Goal: Information Seeking & Learning: Check status

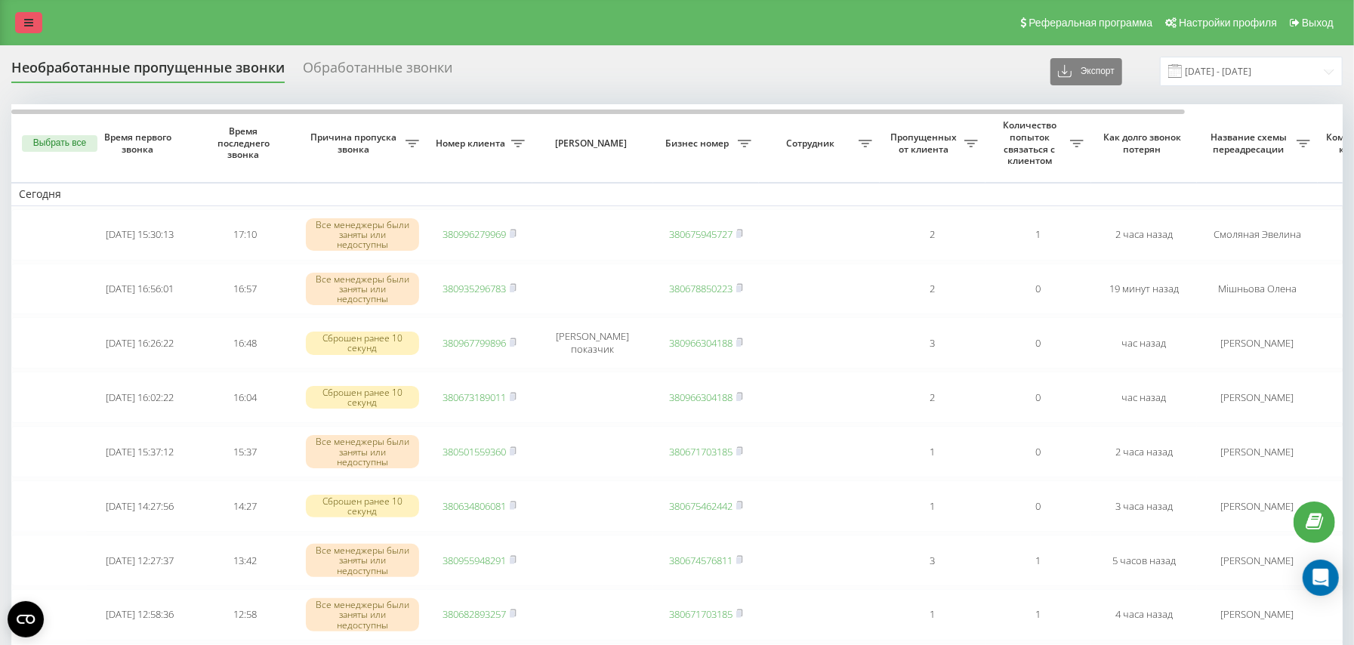
click at [24, 24] on icon at bounding box center [28, 22] width 9 height 11
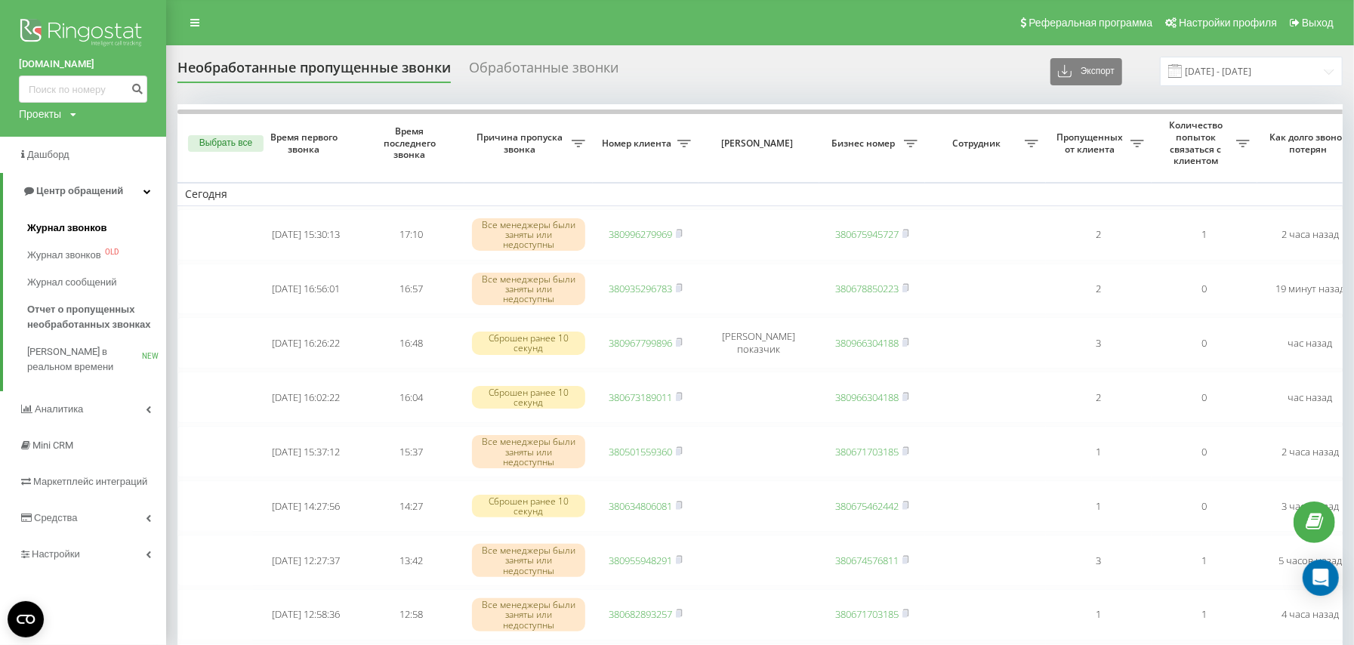
click at [55, 230] on span "Журнал звонков" at bounding box center [66, 227] width 79 height 15
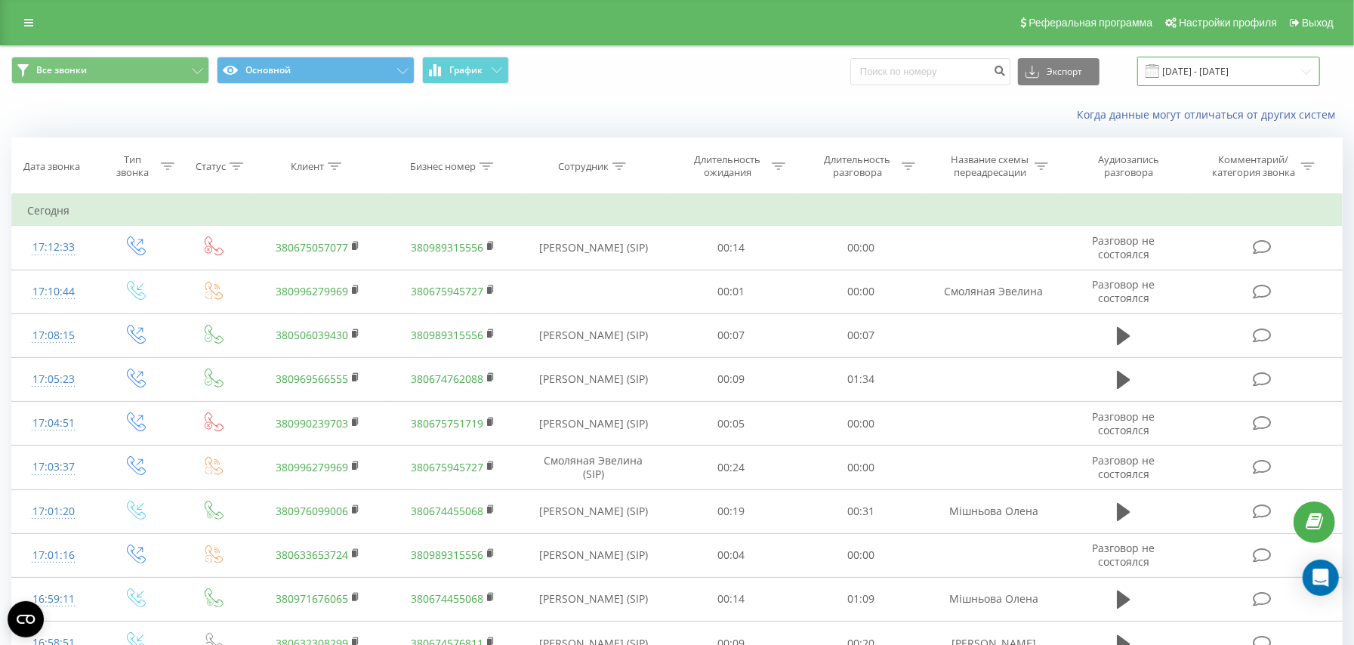
click at [1181, 82] on input "[DATE] - [DATE]" at bounding box center [1228, 71] width 183 height 29
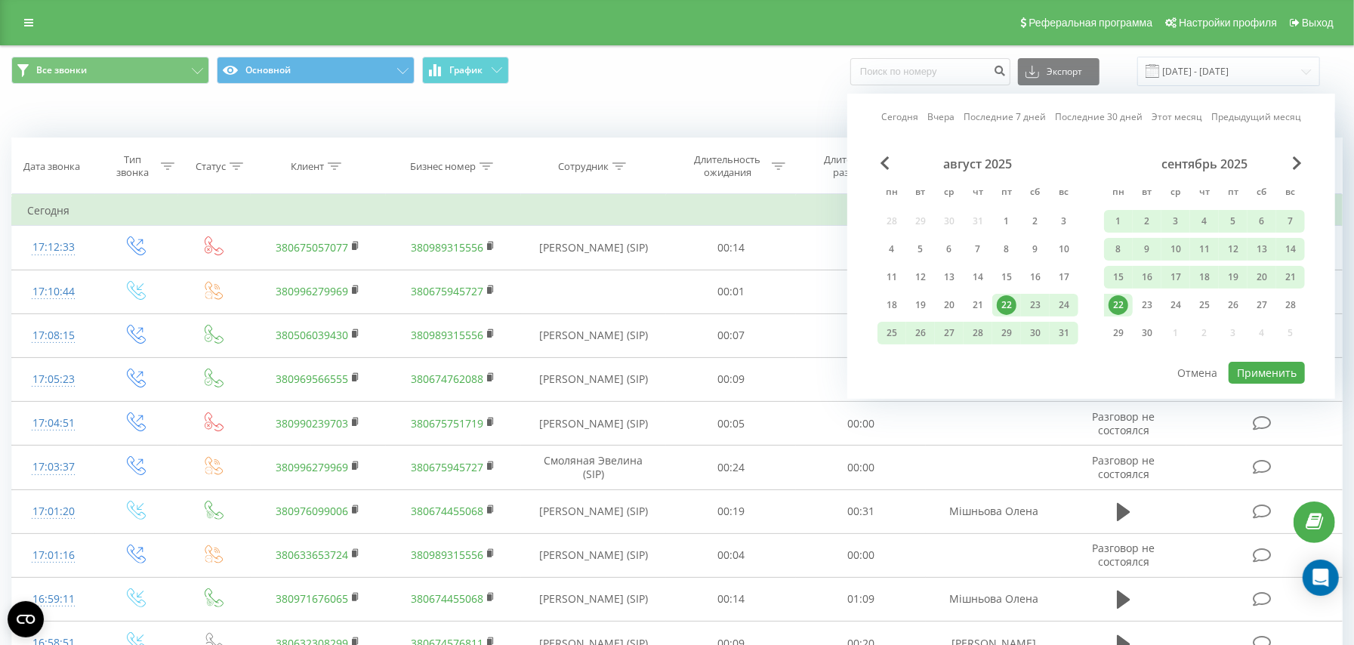
click at [1116, 305] on div "22" at bounding box center [1118, 305] width 20 height 20
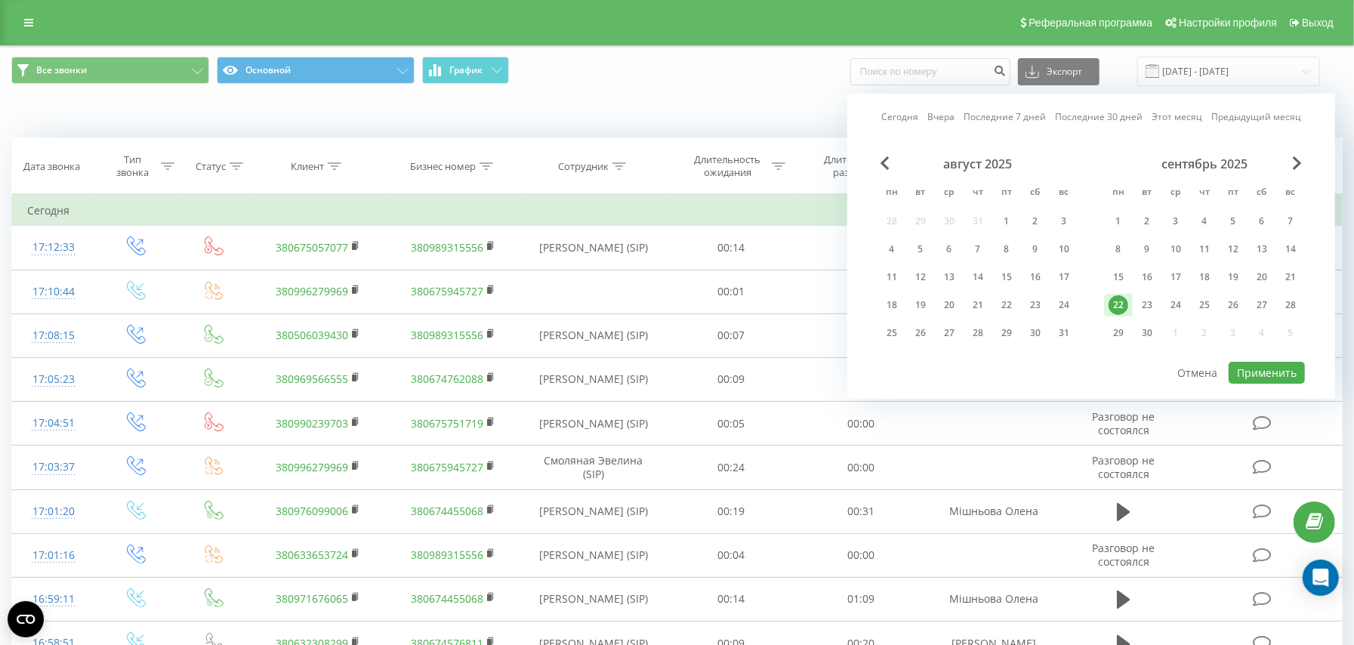
click at [1116, 305] on div "22" at bounding box center [1118, 305] width 20 height 20
click at [1245, 367] on button "Применить" at bounding box center [1266, 373] width 76 height 22
type input "22.09.2025 - 22.09.2025"
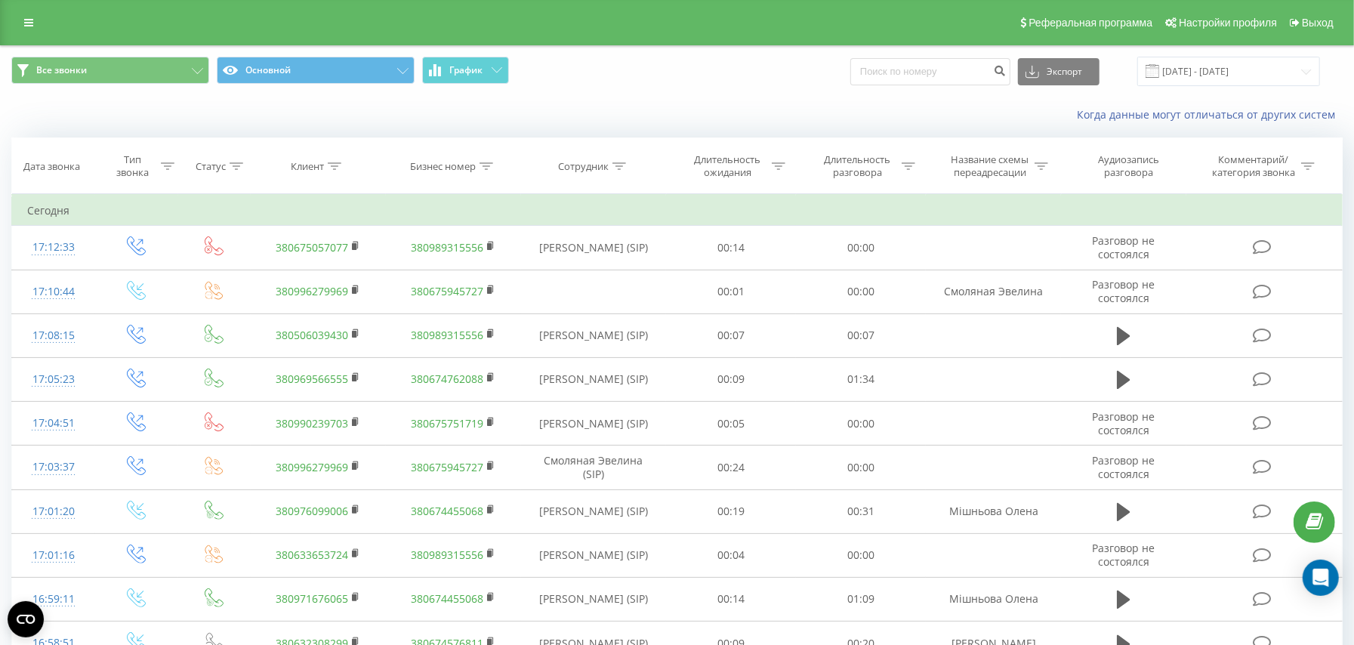
click at [612, 168] on icon at bounding box center [619, 166] width 14 height 8
click at [609, 276] on input "text" at bounding box center [593, 274] width 133 height 26
type input "Юнак"
click button "OK" at bounding box center [625, 304] width 64 height 19
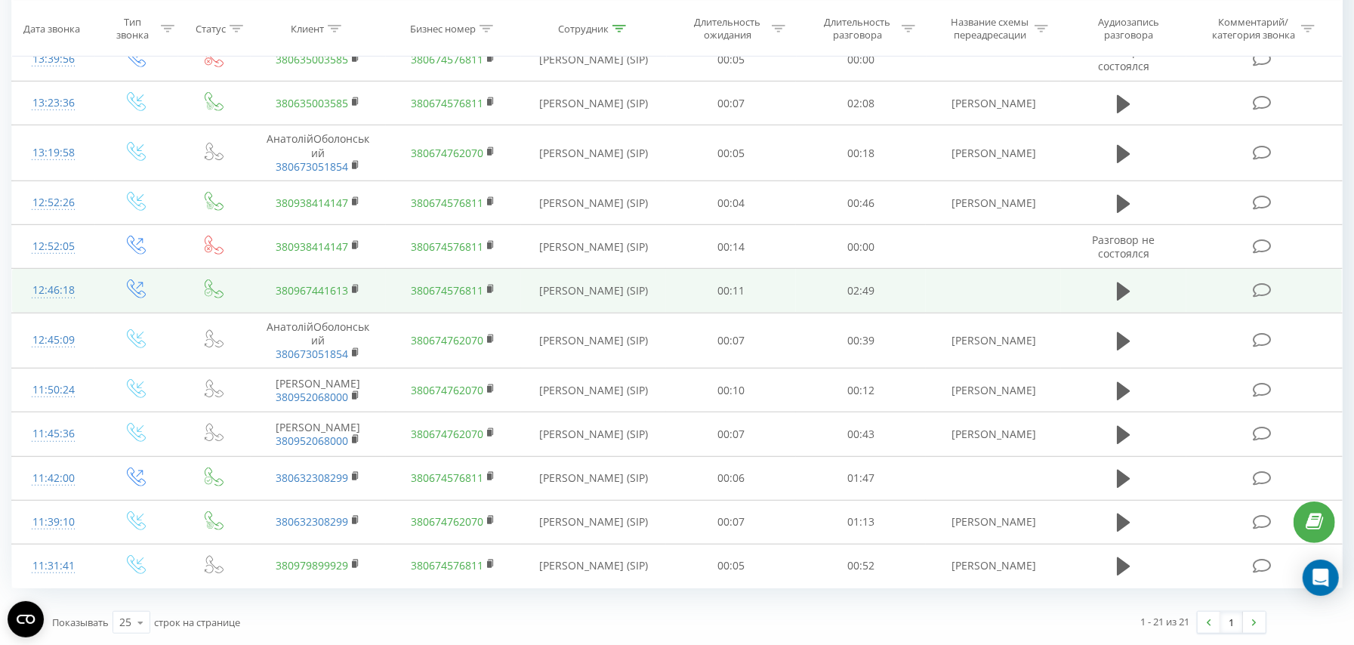
scroll to position [627, 0]
